Goal: Book appointment/travel/reservation

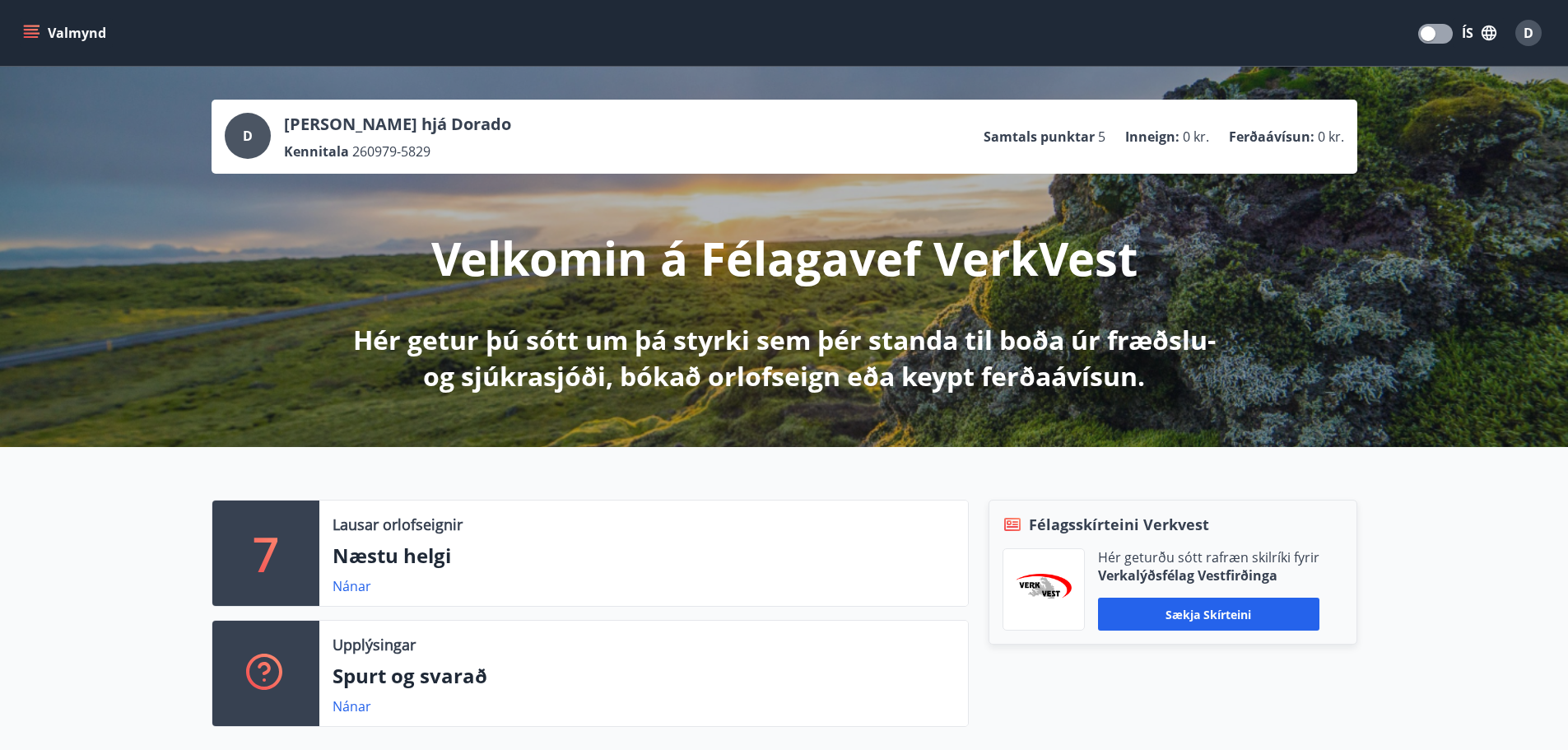
click at [88, 31] on button "Valmynd" at bounding box center [66, 33] width 93 height 29
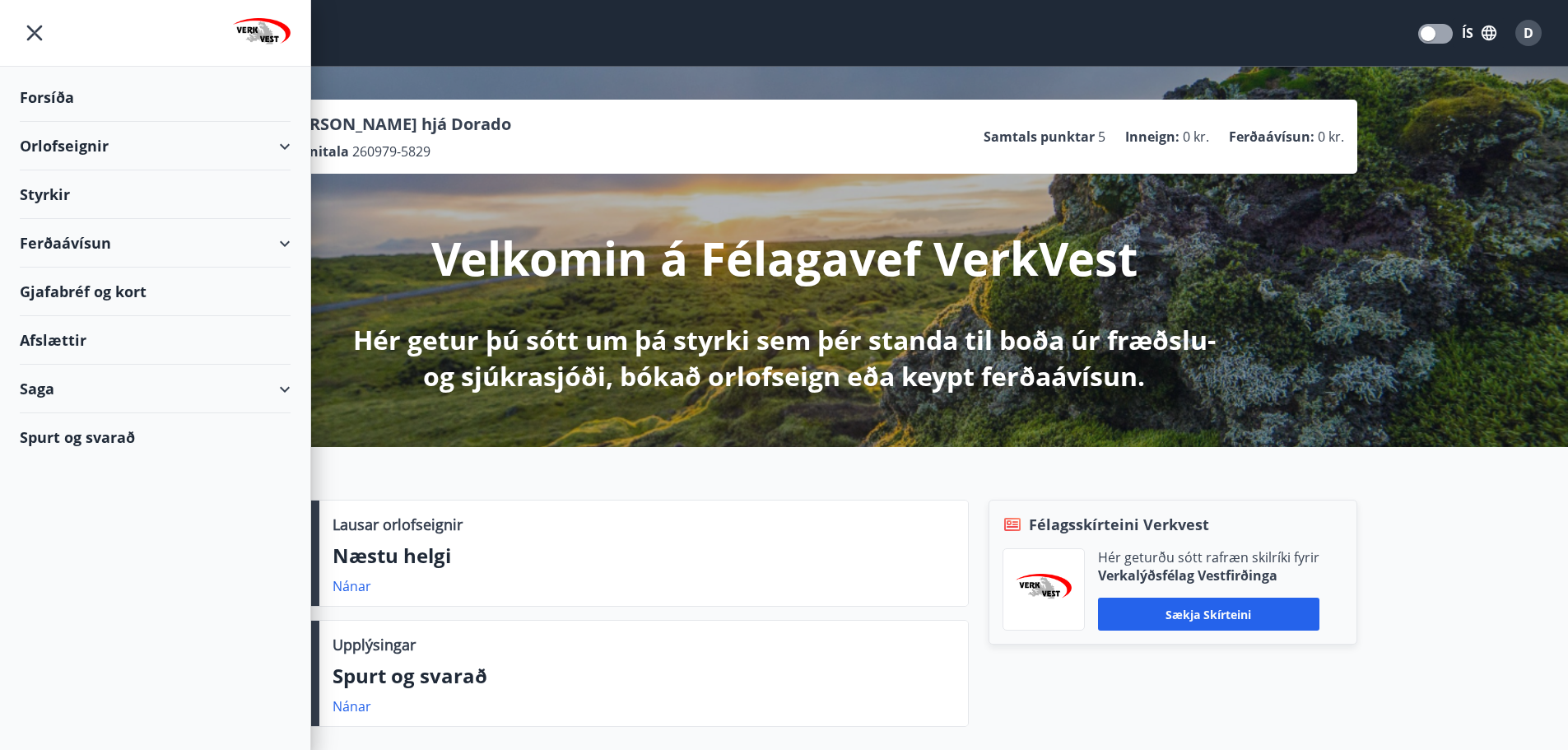
click at [81, 142] on div "Orlofseignir" at bounding box center [155, 146] width 271 height 48
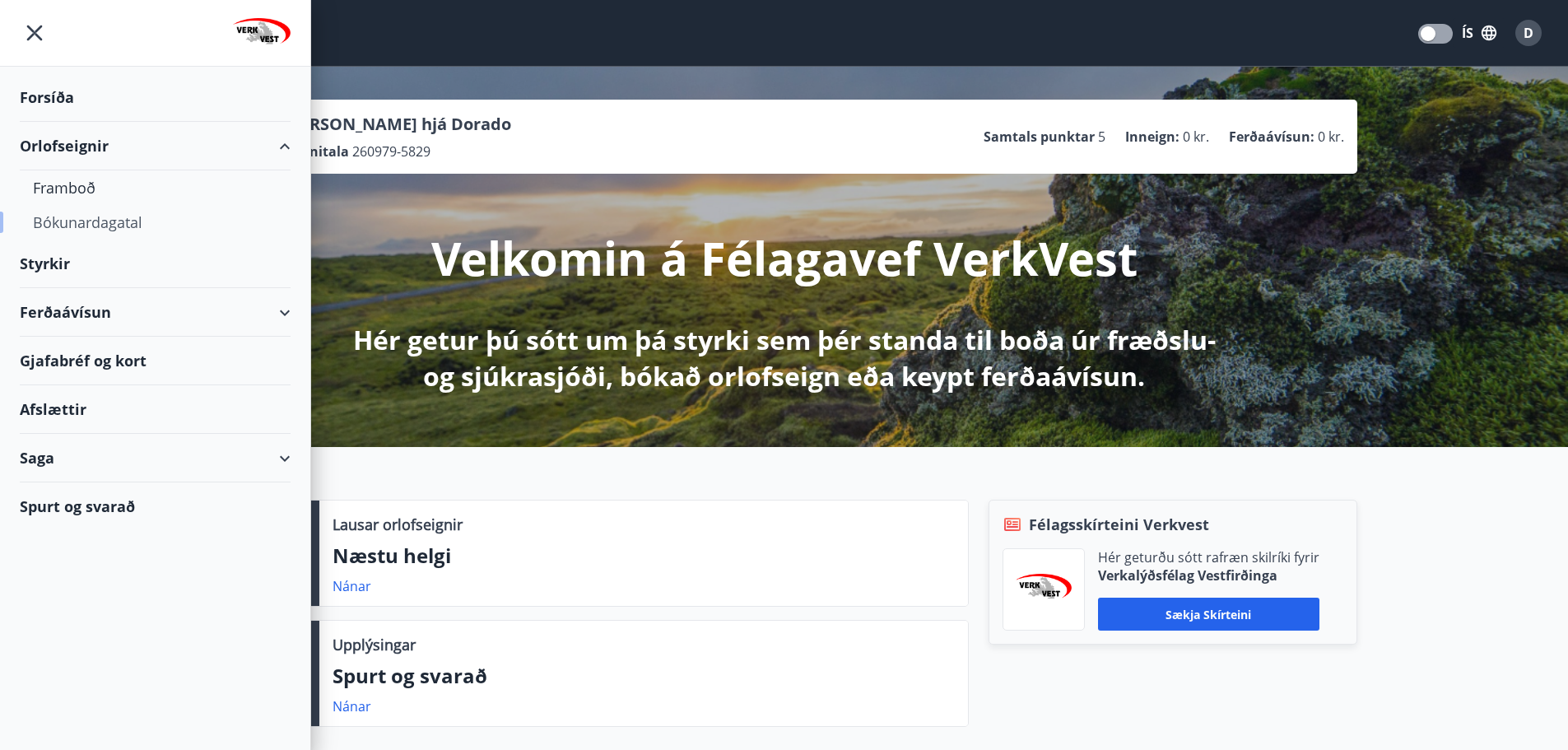
click at [75, 227] on div "Bókunardagatal" at bounding box center [154, 222] width 245 height 34
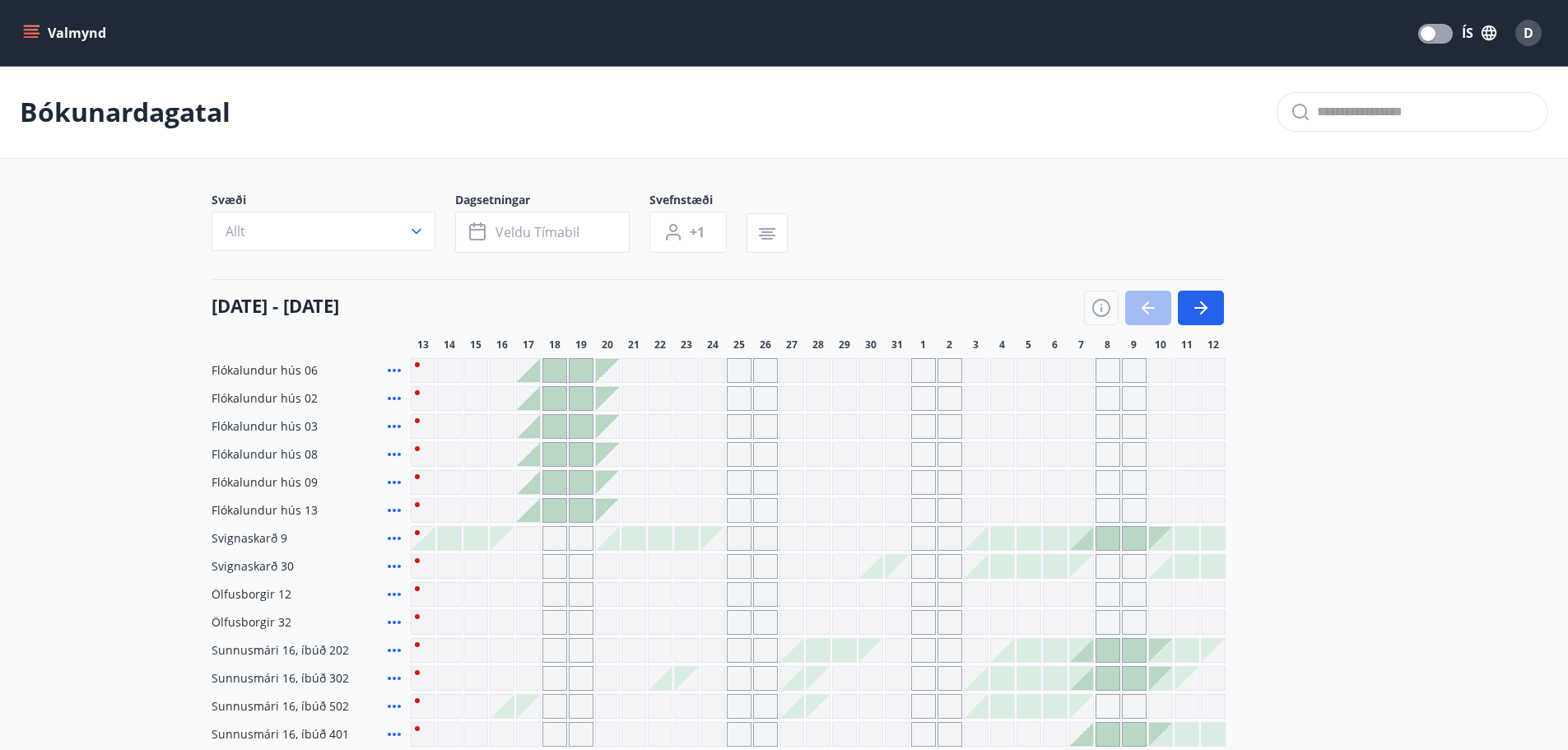
click at [534, 376] on div at bounding box center [529, 371] width 23 height 23
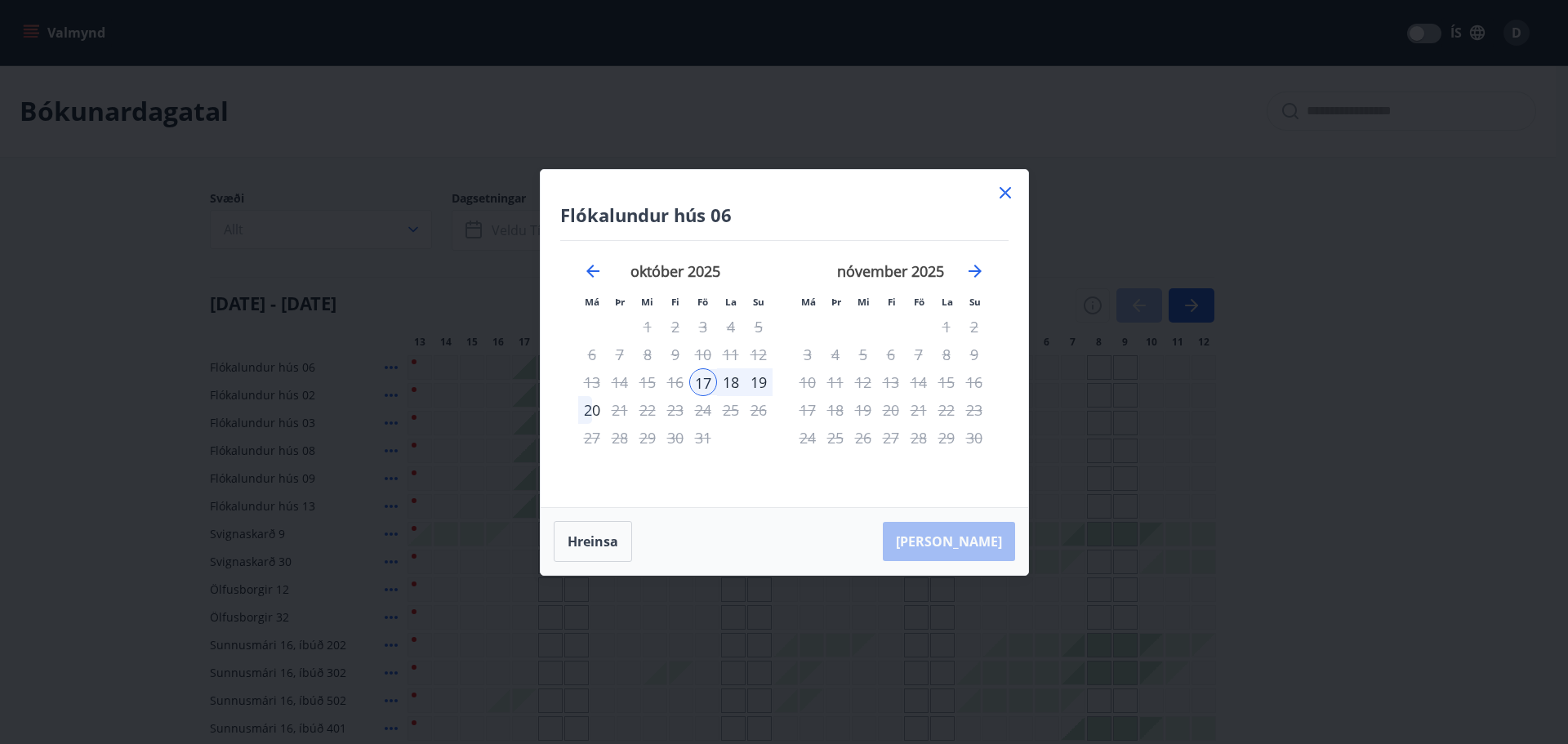
click at [589, 414] on div "20" at bounding box center [592, 410] width 28 height 28
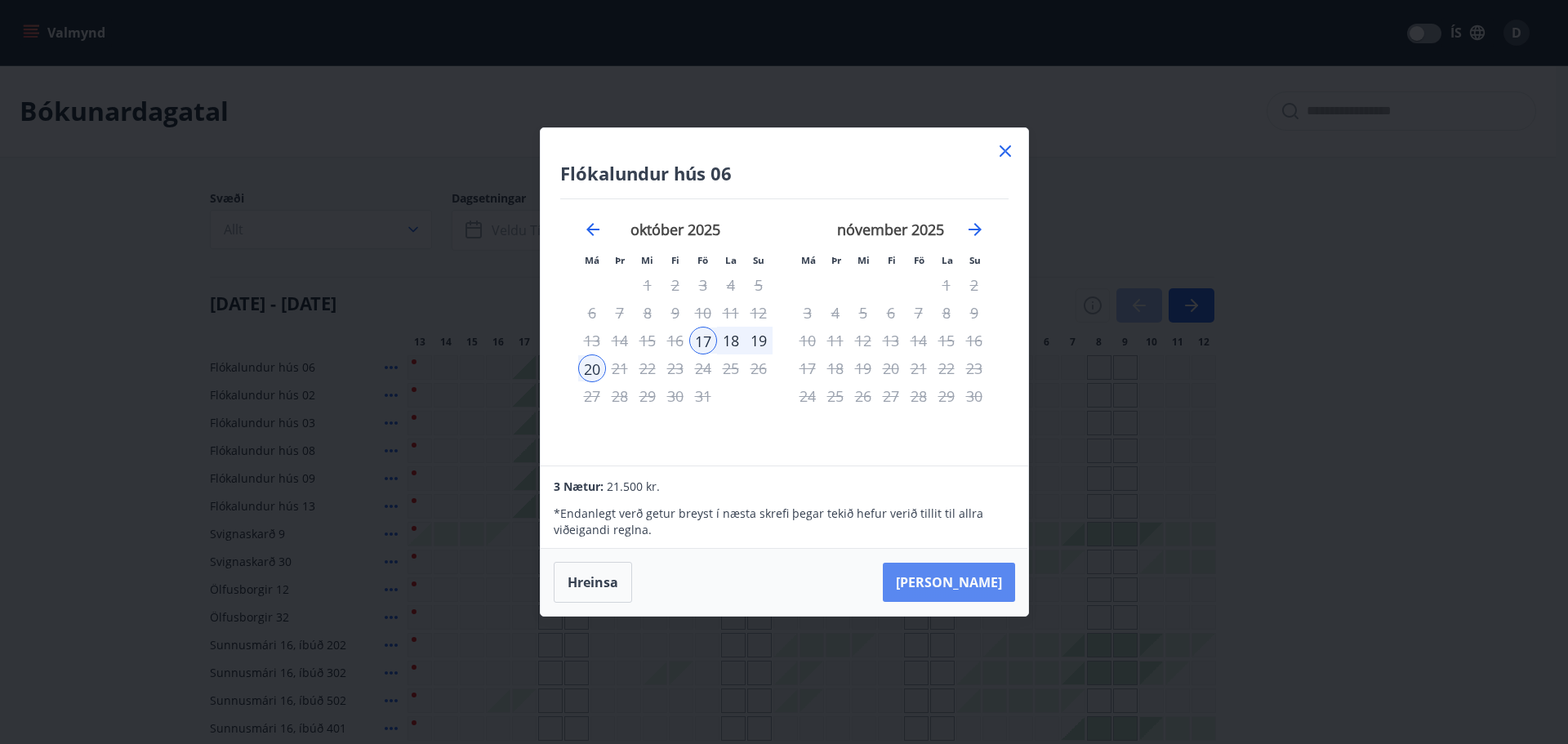
click at [963, 591] on button "Taka Frá" at bounding box center [949, 582] width 133 height 39
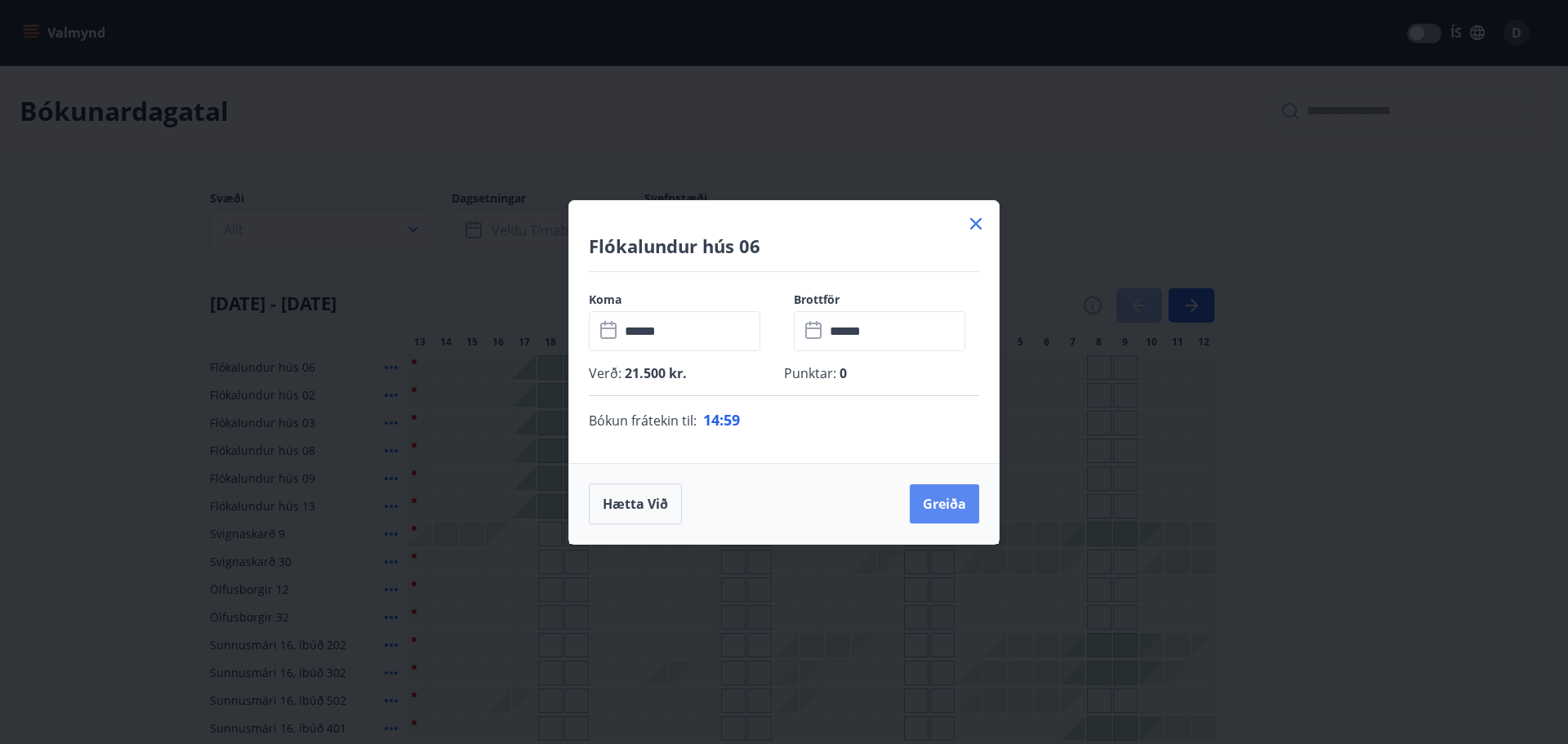
click at [919, 504] on button "Greiða" at bounding box center [944, 504] width 70 height 39
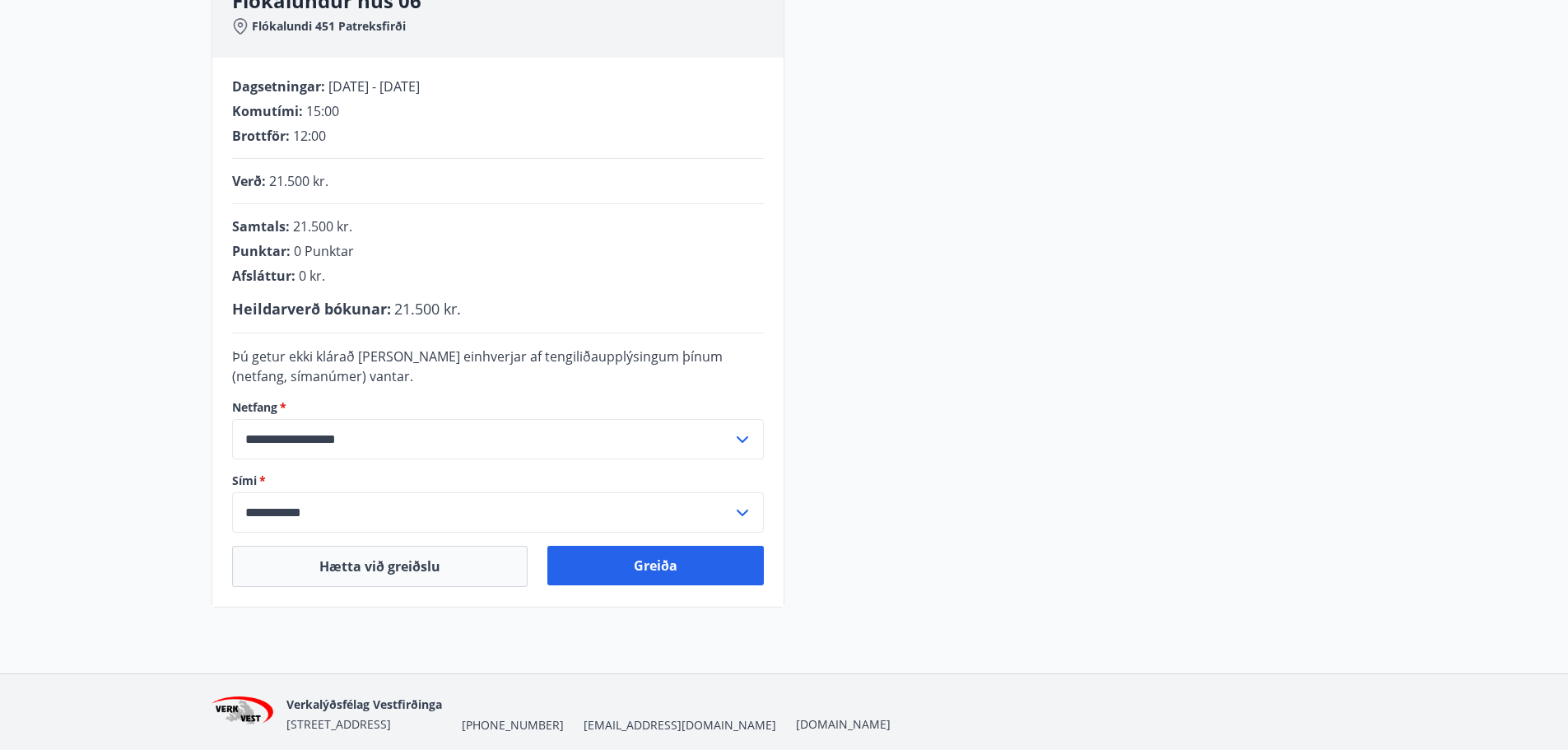
scroll to position [339, 0]
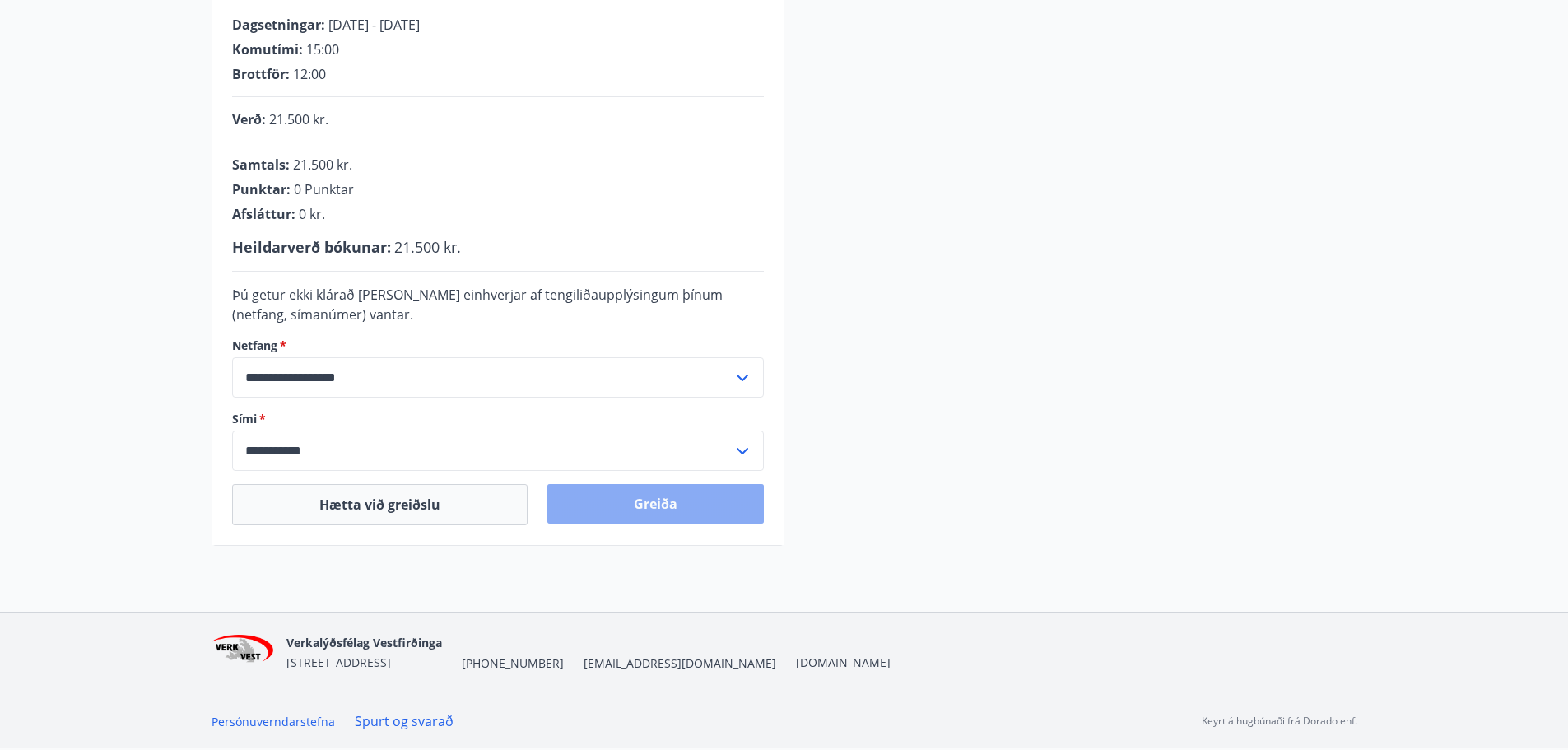
click at [635, 504] on button "Greiða" at bounding box center [655, 504] width 216 height 39
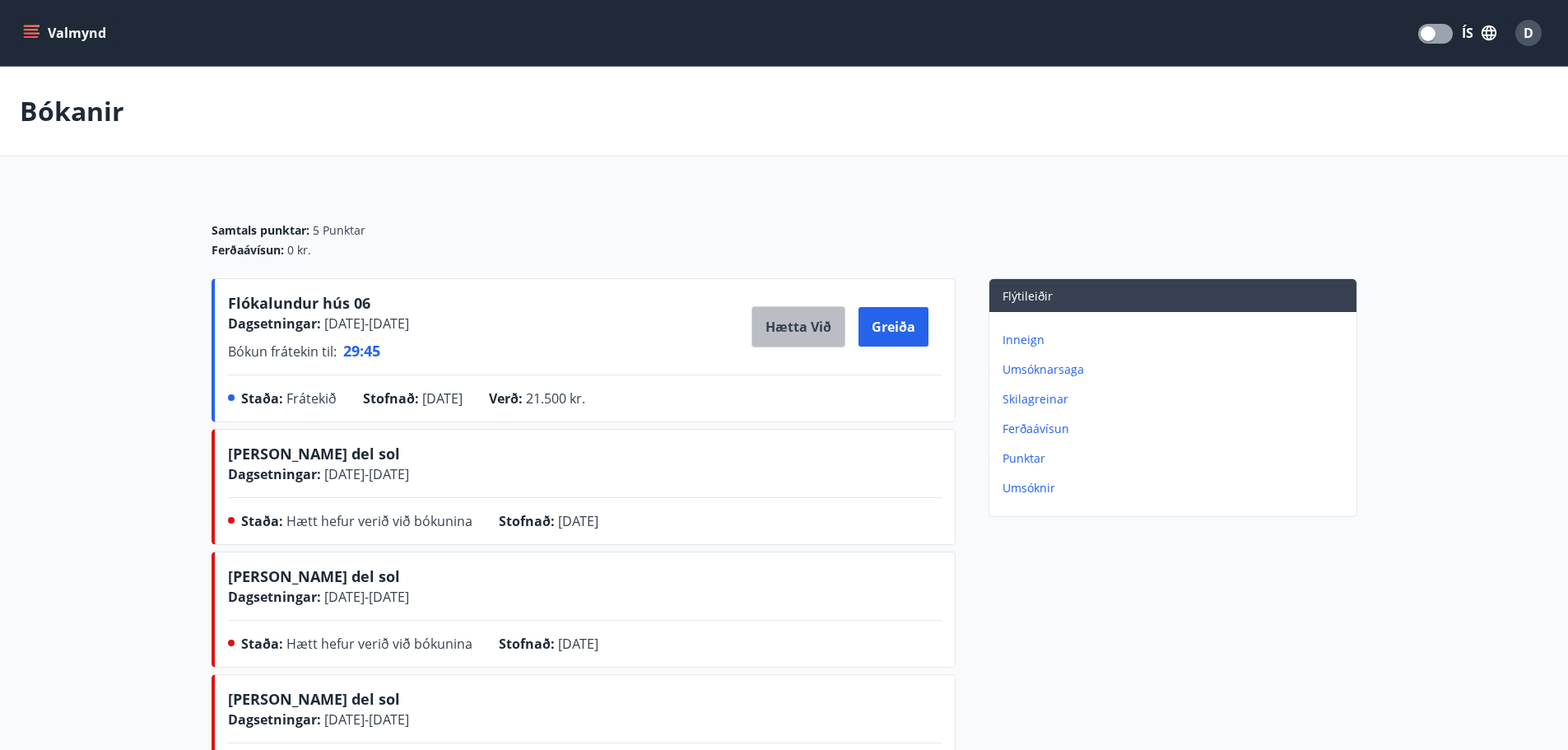
click at [782, 320] on button "Hætta við" at bounding box center [798, 327] width 94 height 41
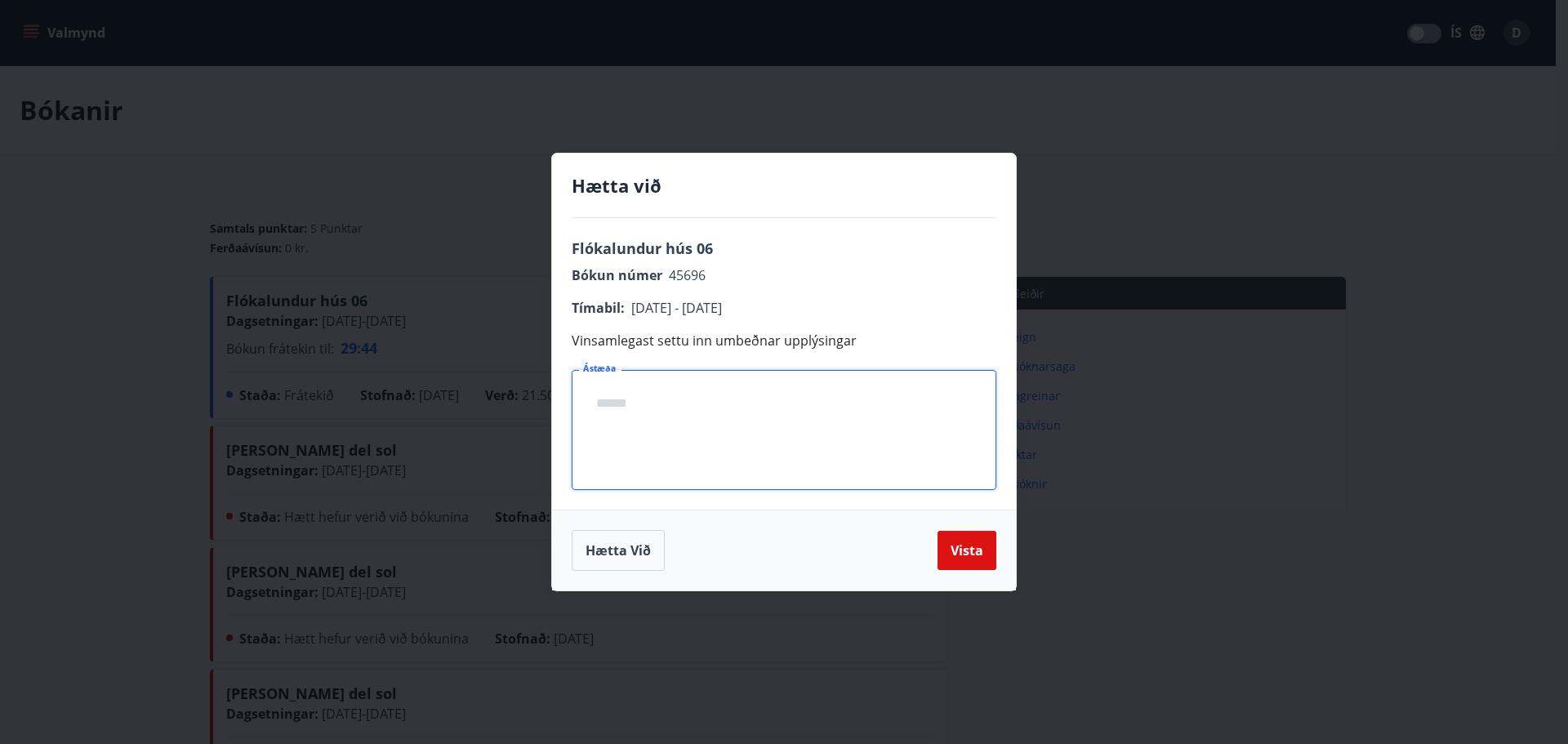
click at [698, 422] on textarea "Ástæða" at bounding box center [784, 430] width 402 height 93
type textarea "*****"
click at [961, 552] on button "Vista" at bounding box center [967, 550] width 59 height 39
